Goal: Task Accomplishment & Management: Use online tool/utility

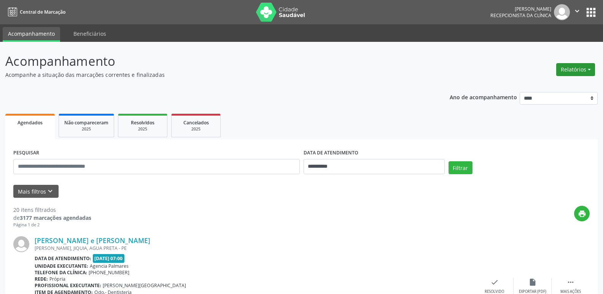
click at [580, 69] on button "Relatórios" at bounding box center [575, 69] width 39 height 13
click at [542, 86] on link "Agendamentos" at bounding box center [555, 86] width 82 height 11
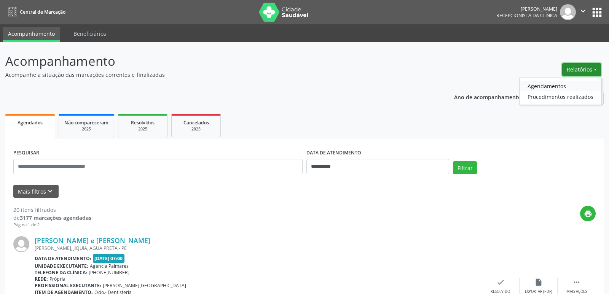
select select "*"
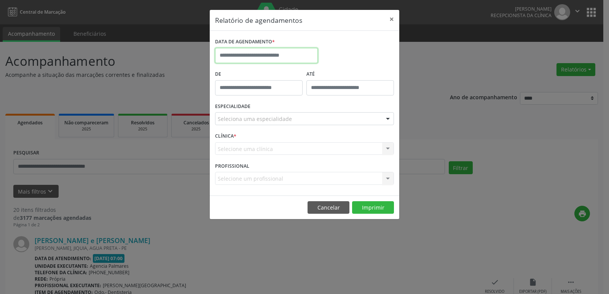
click at [255, 55] on input "text" at bounding box center [266, 55] width 103 height 15
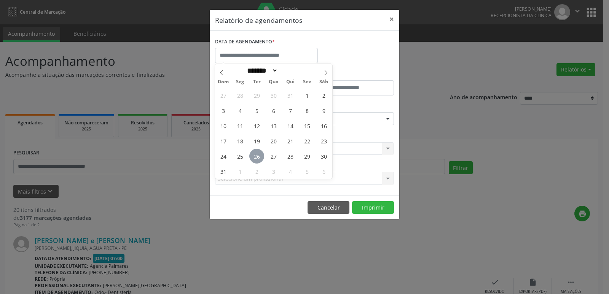
click at [256, 156] on span "26" at bounding box center [256, 156] width 15 height 15
type input "**********"
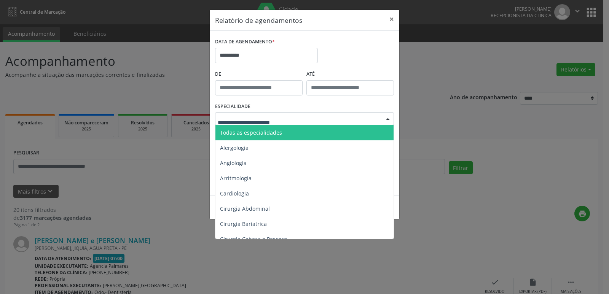
click at [389, 118] on div at bounding box center [387, 119] width 11 height 13
click at [346, 131] on span "Todas as especialidades" at bounding box center [304, 132] width 179 height 15
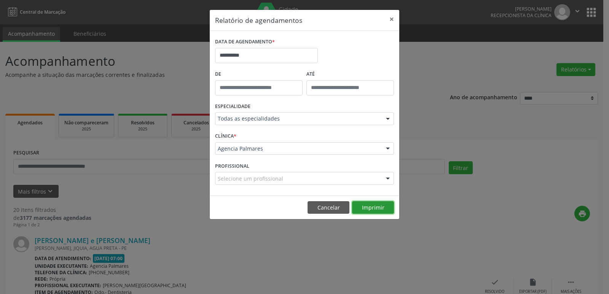
click at [375, 208] on button "Imprimir" at bounding box center [373, 207] width 42 height 13
click at [392, 18] on button "×" at bounding box center [391, 19] width 15 height 19
